Goal: Register for event/course

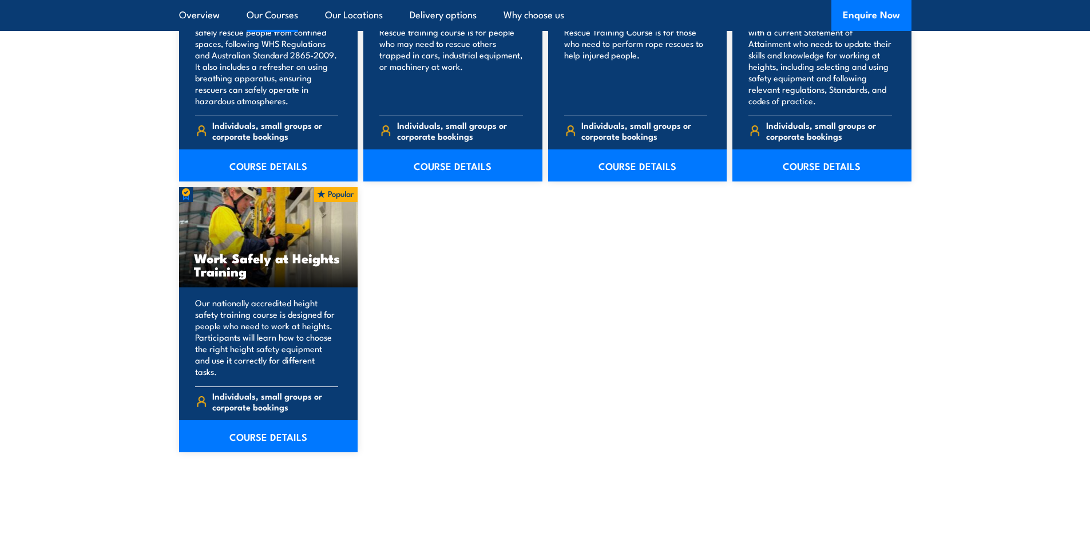
scroll to position [1374, 0]
click at [268, 423] on link "COURSE DETAILS" at bounding box center [268, 436] width 179 height 32
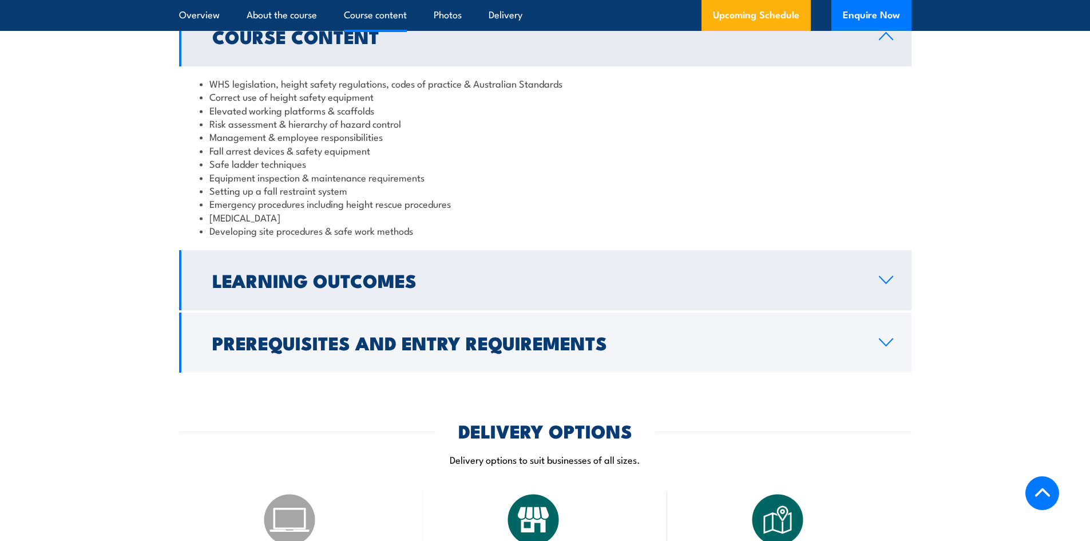
scroll to position [1016, 0]
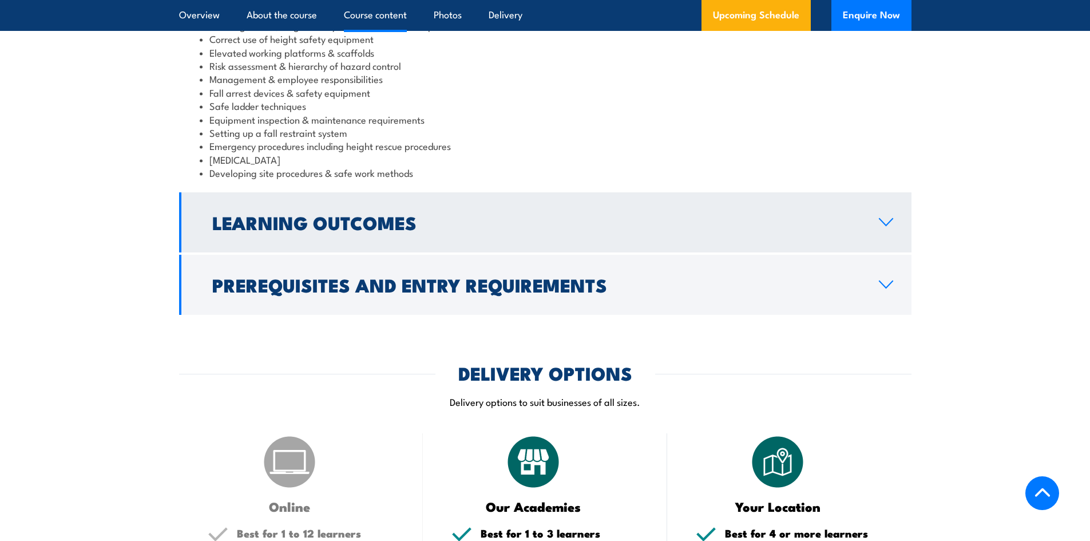
click at [887, 223] on icon at bounding box center [886, 221] width 15 height 9
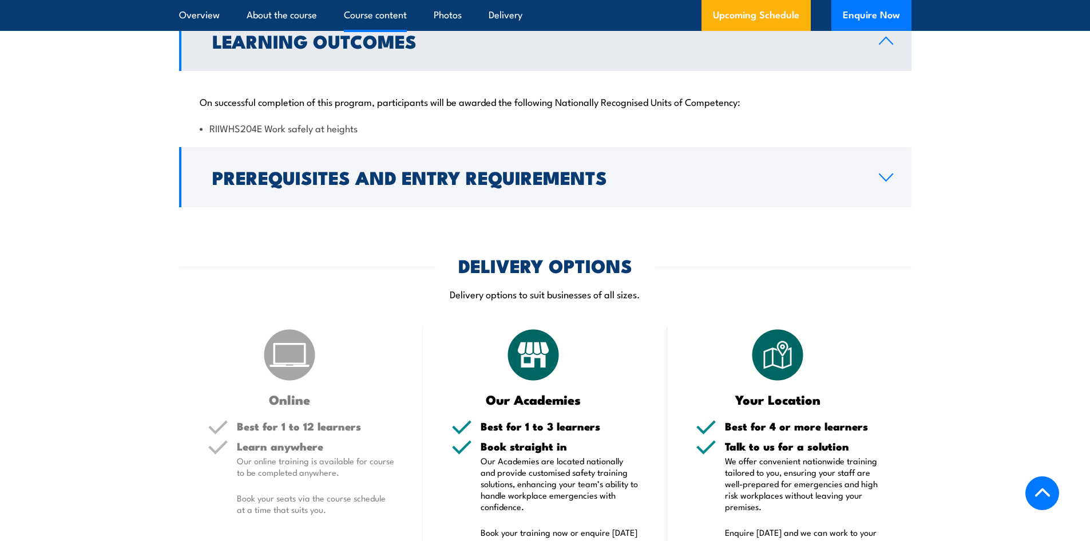
click at [888, 43] on icon at bounding box center [886, 40] width 15 height 9
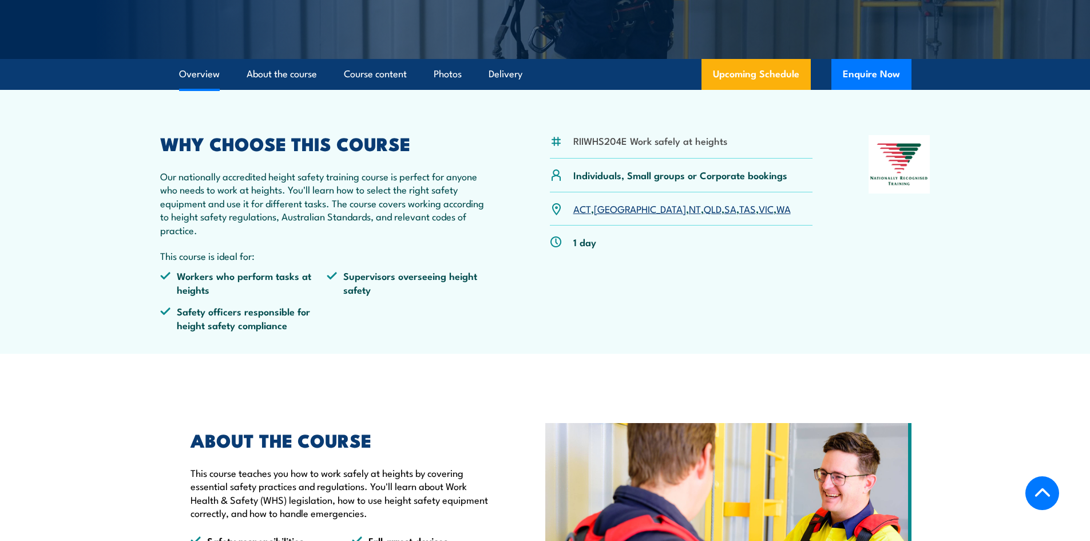
scroll to position [258, 0]
